Goal: Navigation & Orientation: Find specific page/section

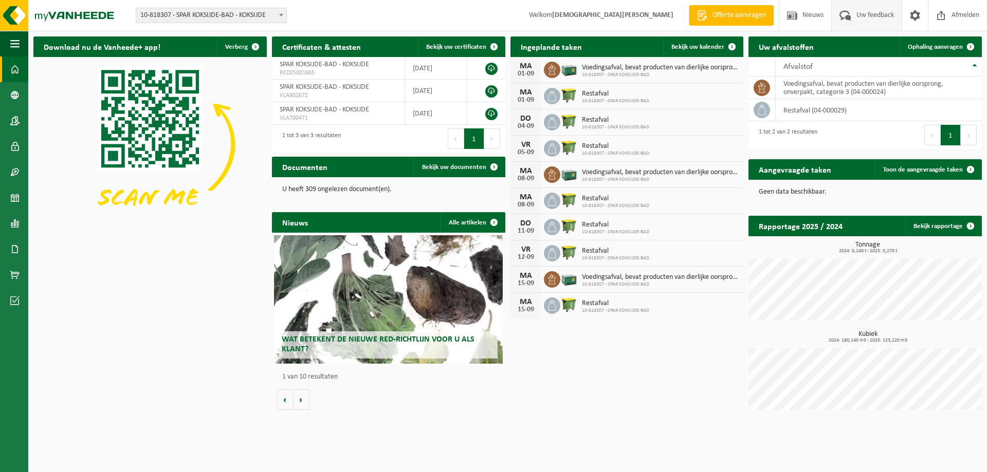
click at [862, 16] on span "Uw feedback" at bounding box center [875, 15] width 43 height 30
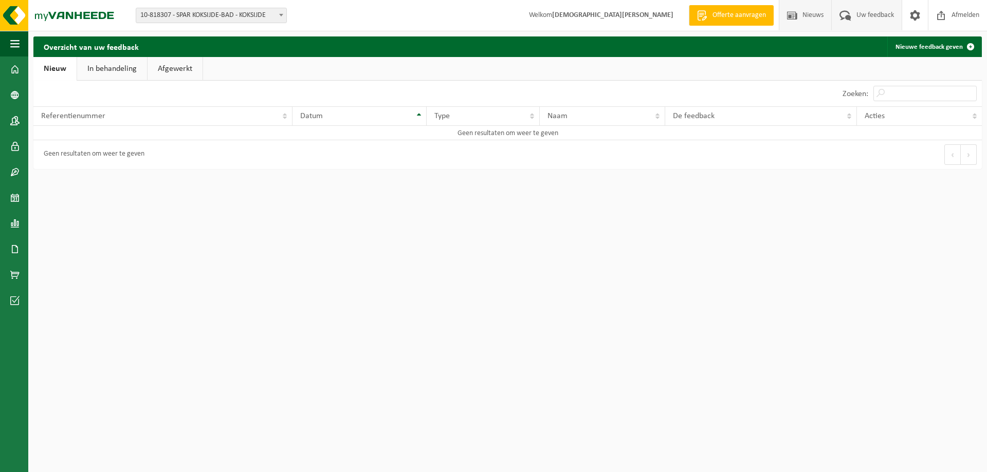
click at [811, 17] on span "Nieuws" at bounding box center [813, 15] width 26 height 30
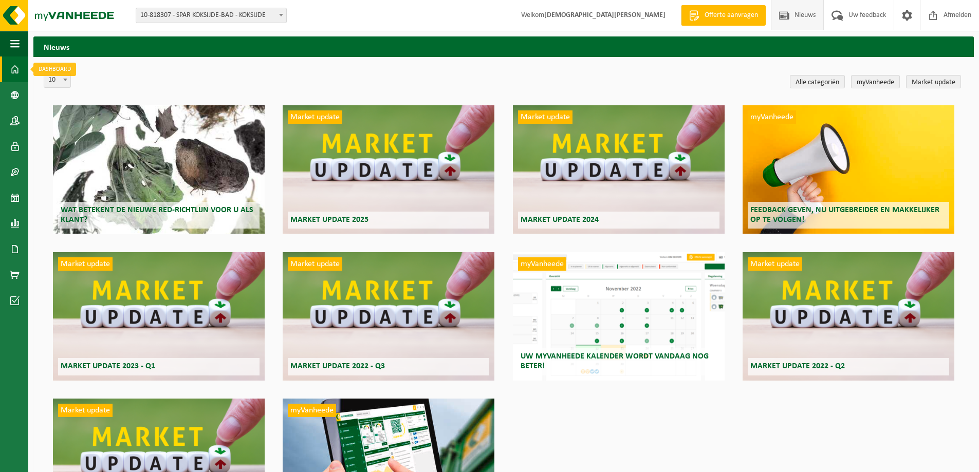
click at [14, 69] on span at bounding box center [14, 70] width 9 height 26
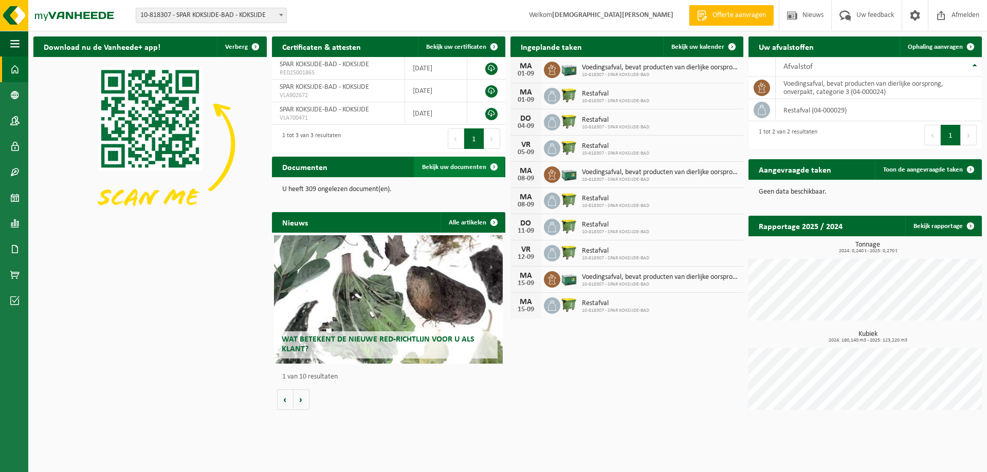
click at [490, 166] on span at bounding box center [494, 167] width 21 height 21
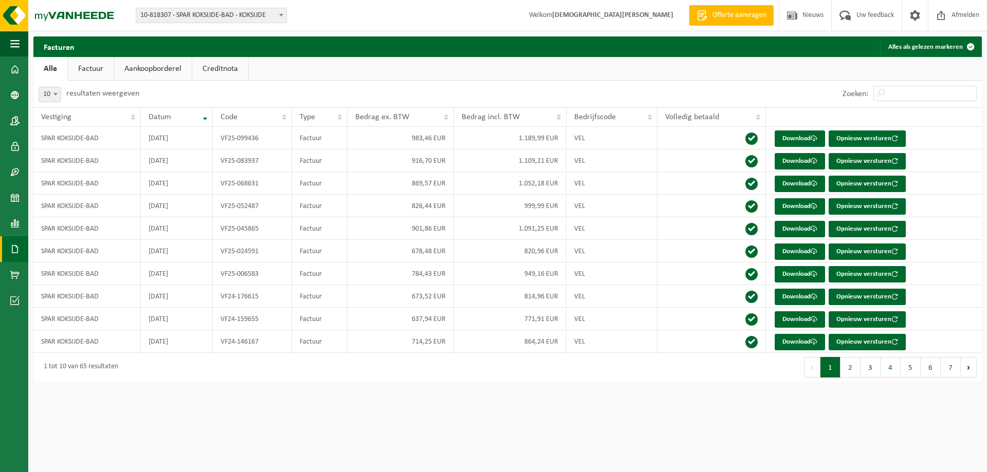
click at [230, 67] on link "Creditnota" at bounding box center [220, 69] width 56 height 24
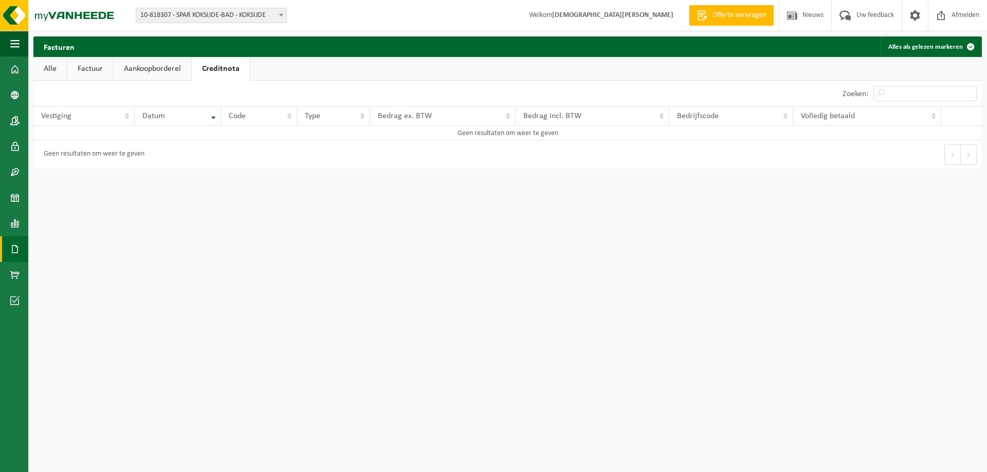
click at [42, 67] on link "Alle" at bounding box center [49, 69] width 33 height 24
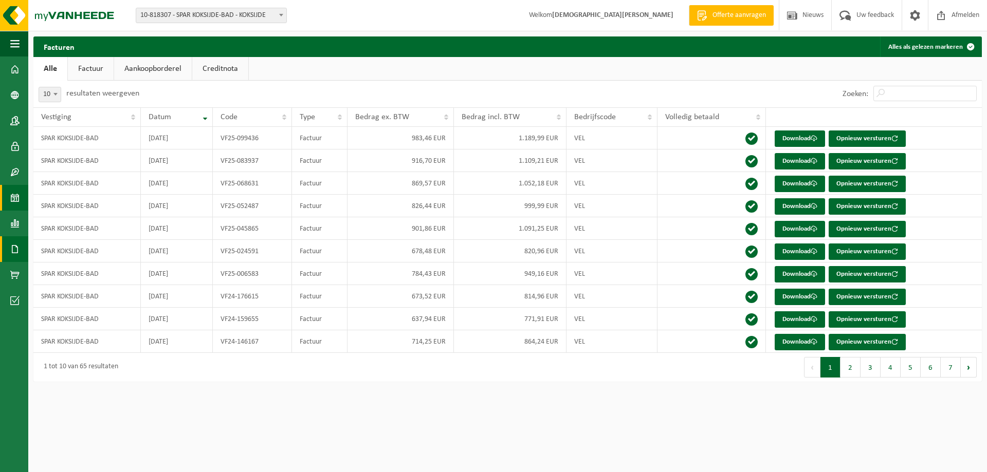
click at [16, 197] on span at bounding box center [14, 198] width 9 height 26
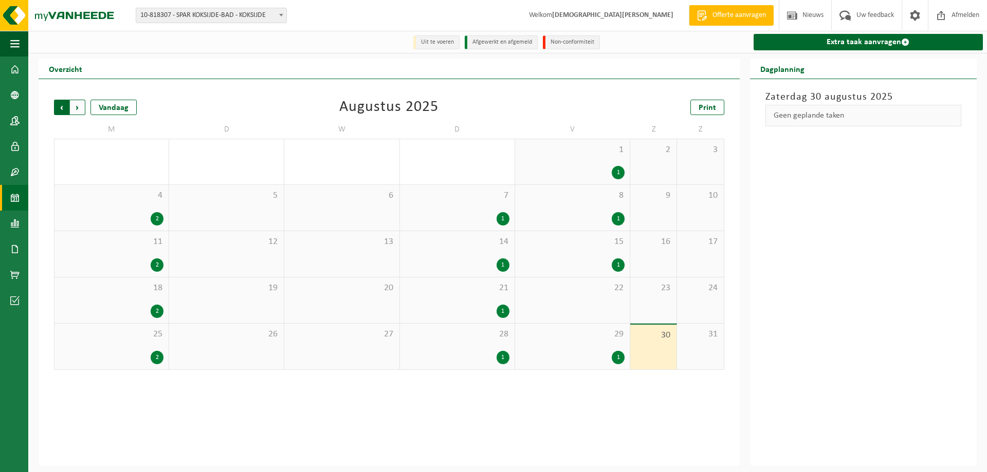
click at [75, 106] on span "Volgende" at bounding box center [77, 107] width 15 height 15
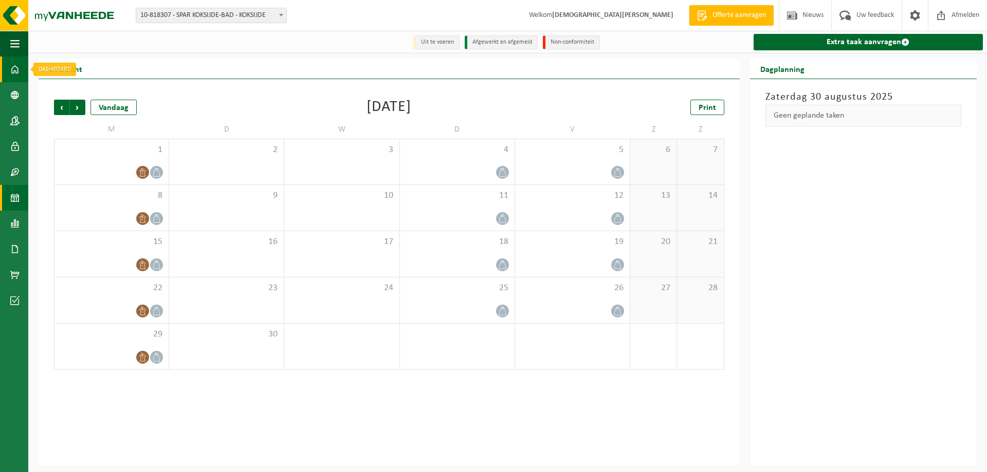
click at [15, 70] on span at bounding box center [14, 70] width 9 height 26
